Goal: Information Seeking & Learning: Learn about a topic

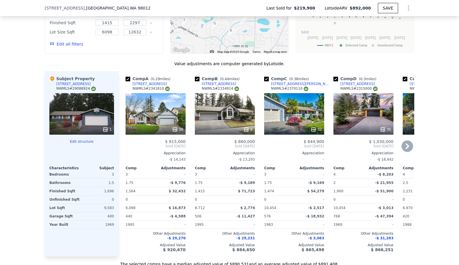
click at [159, 120] on div "36" at bounding box center [156, 114] width 60 height 42
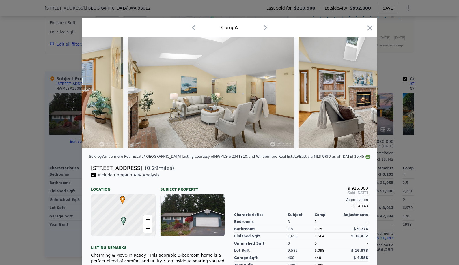
scroll to position [0, 980]
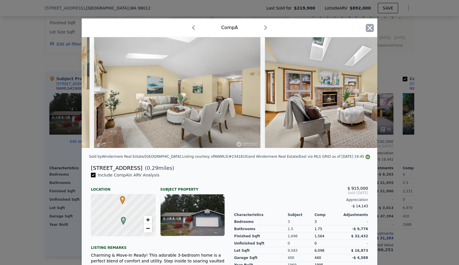
click at [368, 26] on icon "button" at bounding box center [370, 28] width 8 height 8
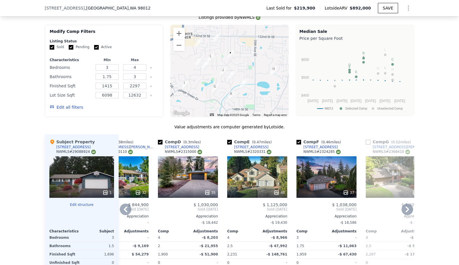
scroll to position [509, 0]
click at [186, 176] on div "35" at bounding box center [188, 177] width 60 height 42
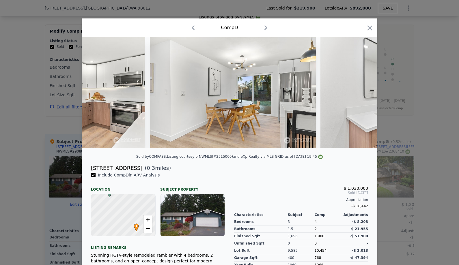
scroll to position [0, 2761]
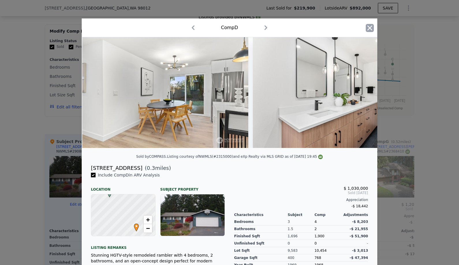
click at [369, 25] on icon "button" at bounding box center [370, 28] width 8 height 8
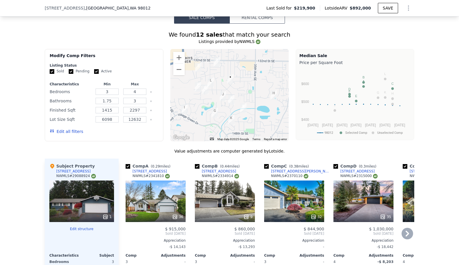
scroll to position [483, 0]
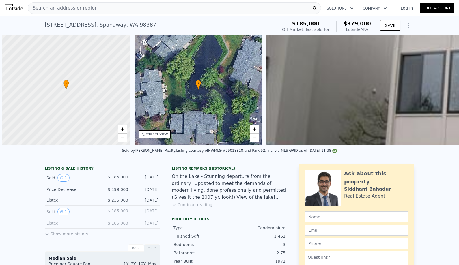
scroll to position [0, 222]
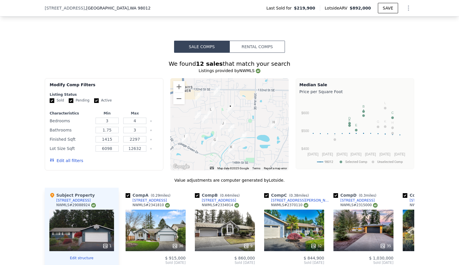
scroll to position [484, 0]
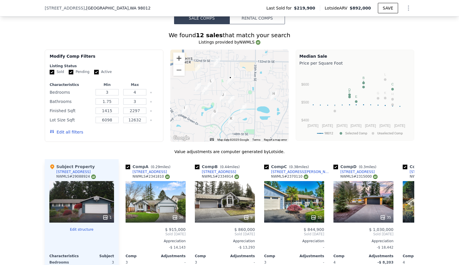
click at [183, 58] on button "Zoom in" at bounding box center [179, 59] width 12 height 12
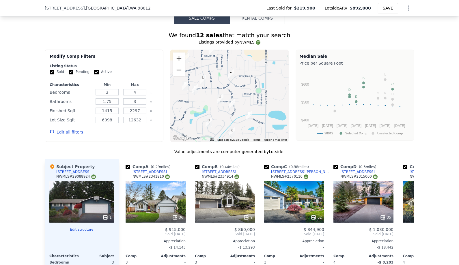
click at [183, 58] on button "Zoom in" at bounding box center [179, 59] width 12 height 12
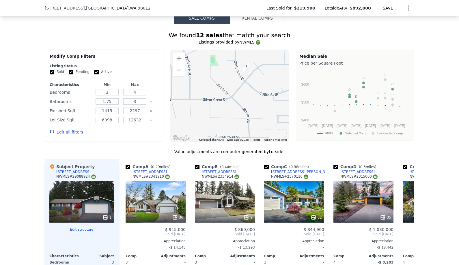
drag, startPoint x: 207, startPoint y: 72, endPoint x: 230, endPoint y: 115, distance: 49.0
click at [230, 114] on div at bounding box center [229, 96] width 119 height 92
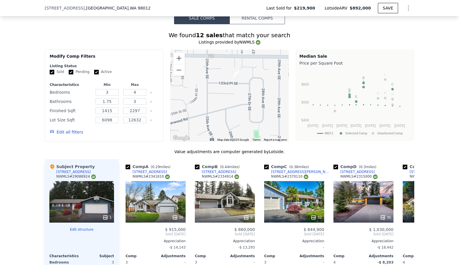
drag, startPoint x: 214, startPoint y: 78, endPoint x: 227, endPoint y: 105, distance: 30.0
click at [227, 105] on div at bounding box center [229, 96] width 119 height 92
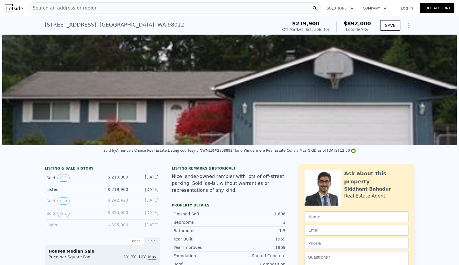
scroll to position [0, 0]
